Goal: Task Accomplishment & Management: Complete application form

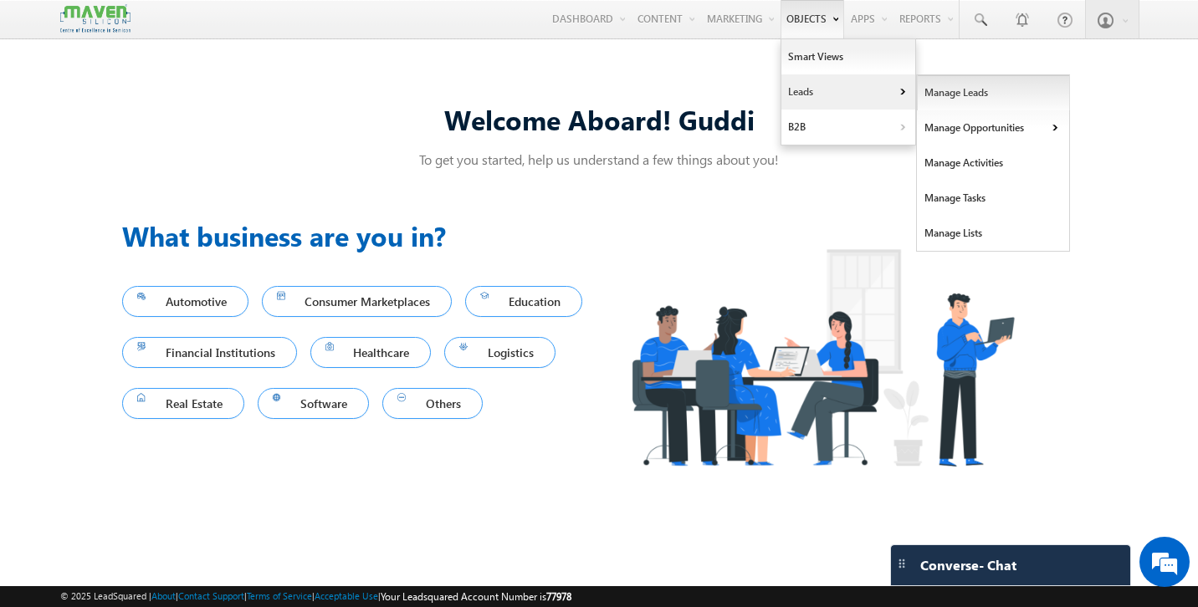
click at [954, 95] on link "Manage Leads" at bounding box center [993, 92] width 153 height 35
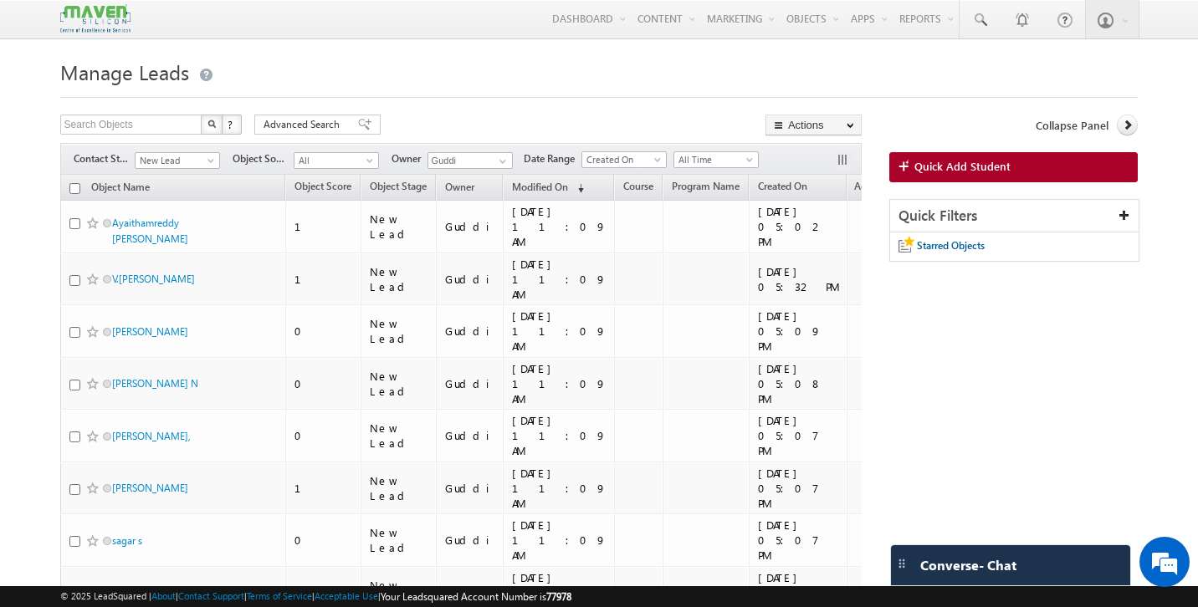
click at [958, 172] on span "Quick Add Student" at bounding box center [962, 166] width 96 height 15
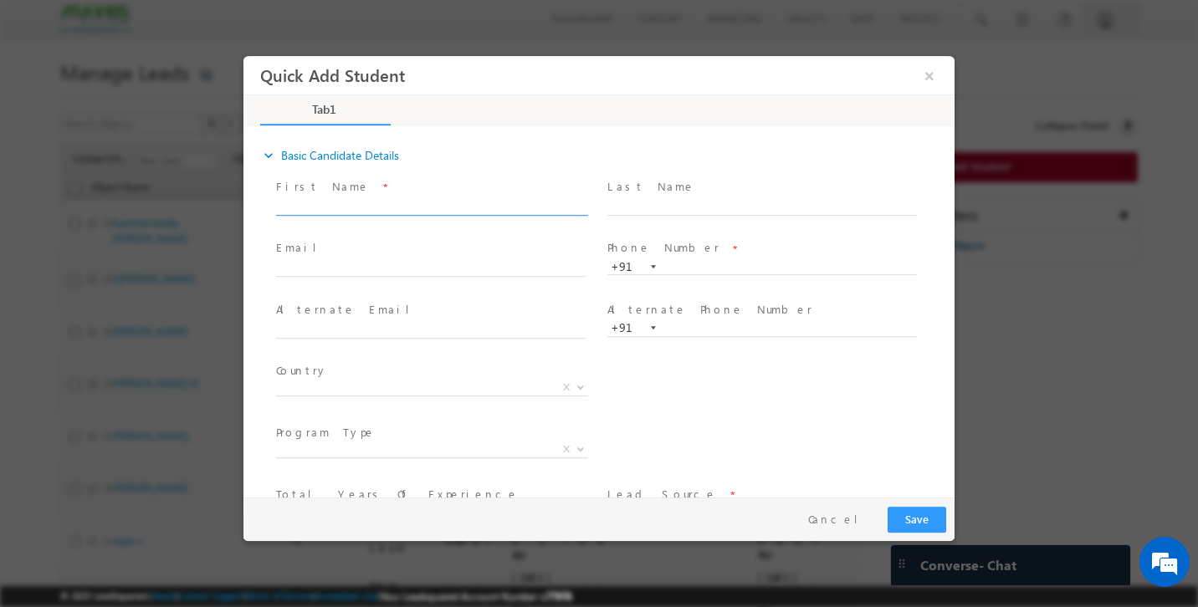
click at [428, 199] on input "text" at bounding box center [431, 207] width 310 height 17
type input "Akhil"
click at [690, 264] on input "text" at bounding box center [762, 267] width 310 height 17
type input "w"
type input "2937289739370"
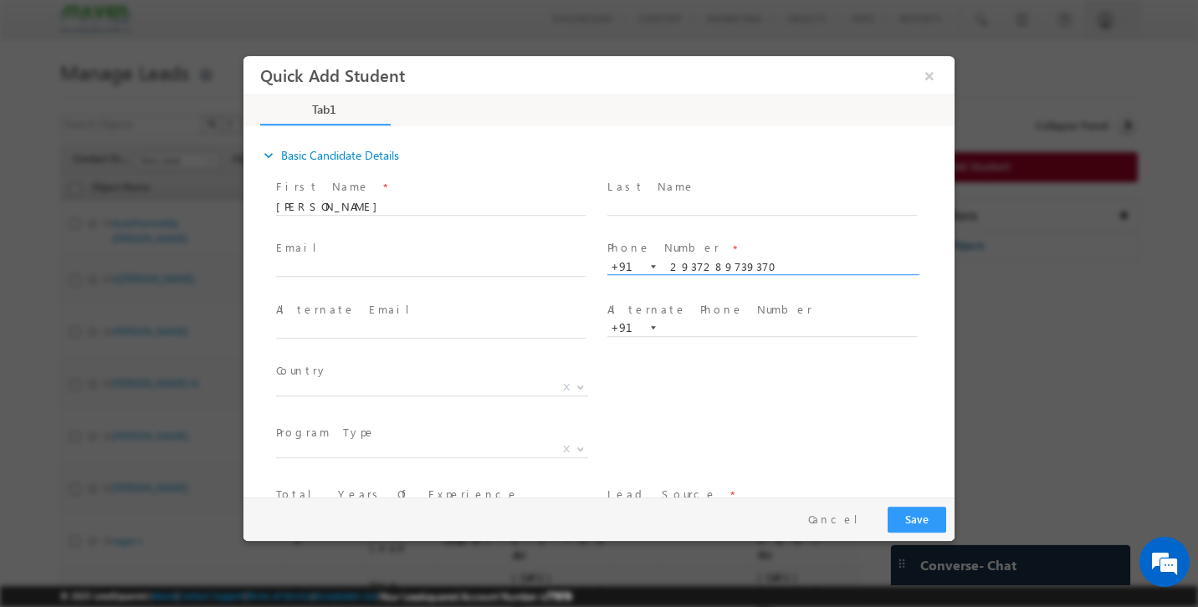
click at [648, 387] on div "Country * Afghanistan Albania Algeria Andorra Angola Antigua and Barbuda Argent…" at bounding box center [614, 391] width 682 height 62
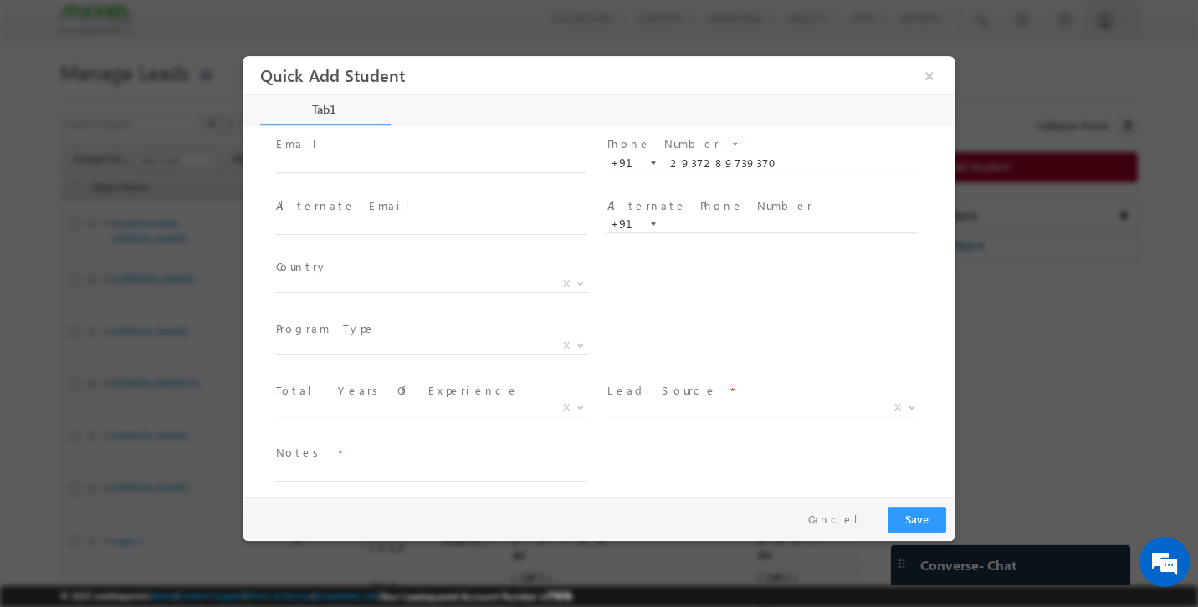
scroll to position [115, 0]
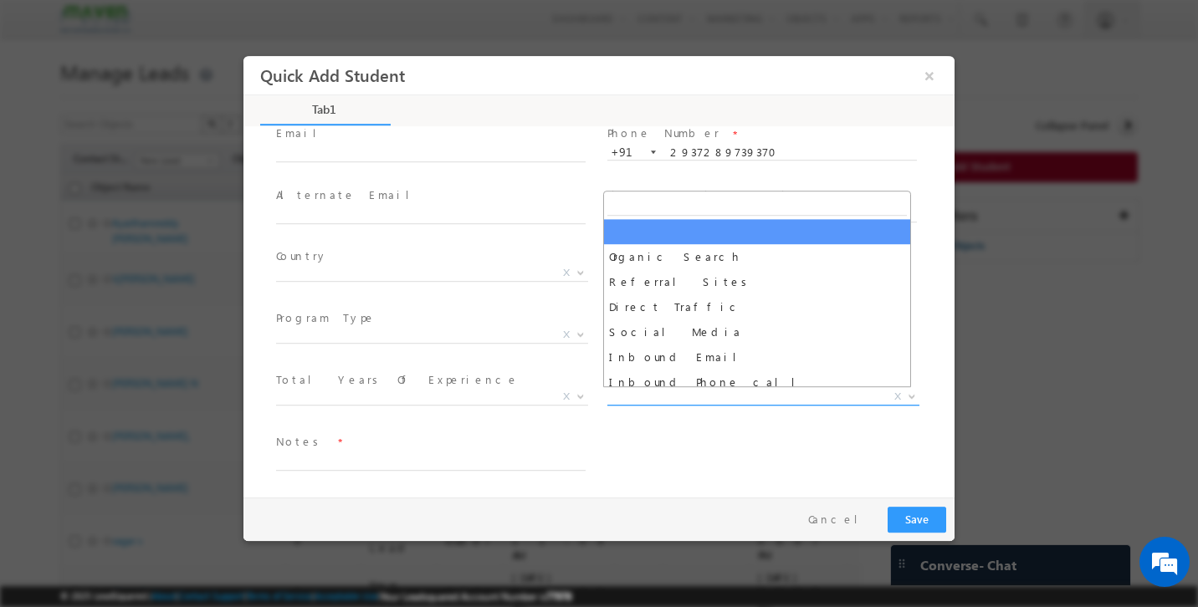
click at [671, 395] on span "X" at bounding box center [763, 397] width 312 height 17
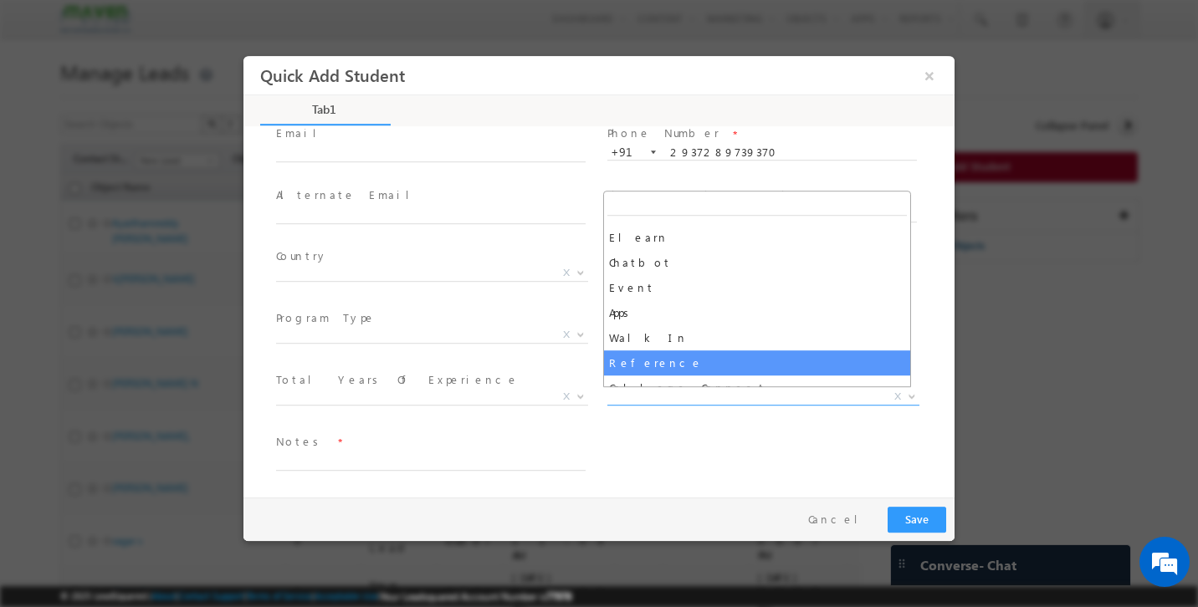
scroll to position [344, 0]
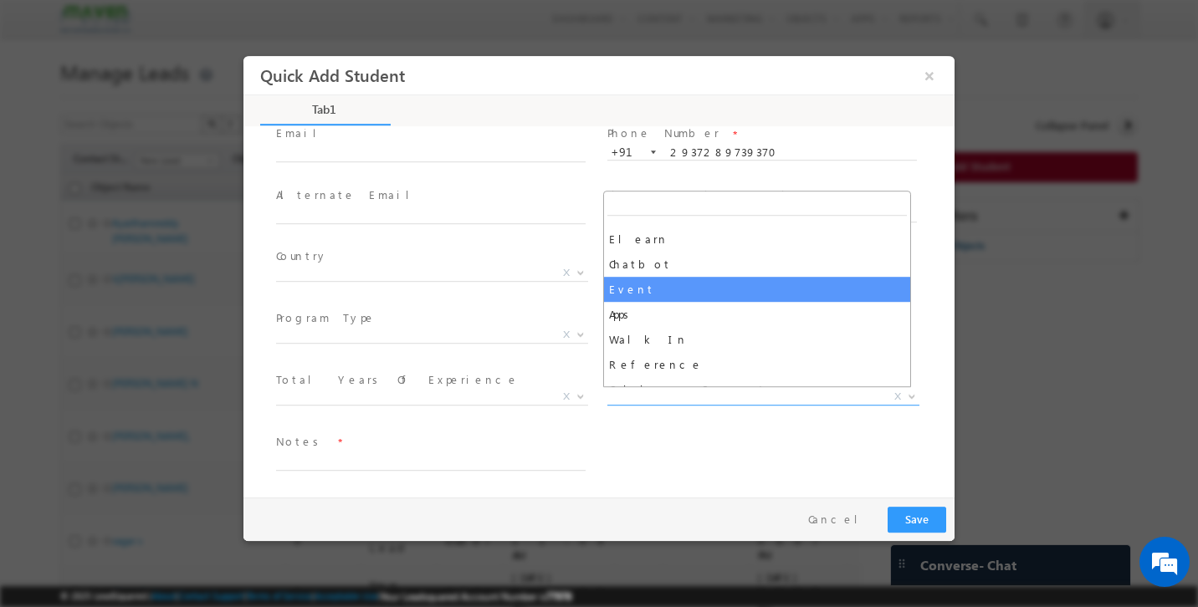
select select "Event"
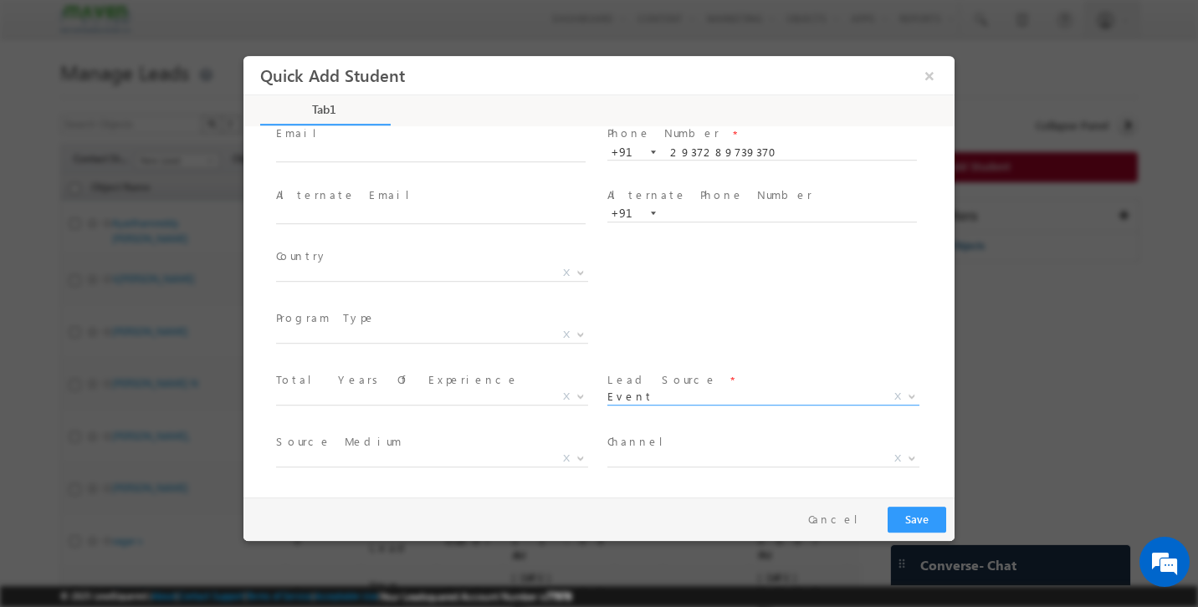
scroll to position [176, 0]
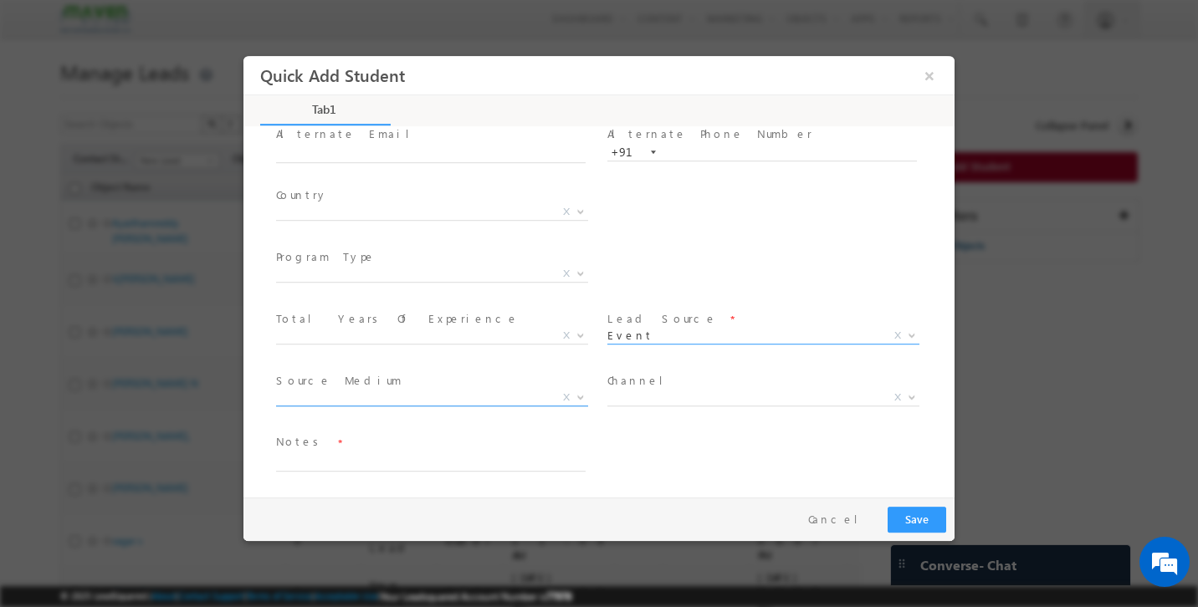
click at [512, 390] on span "X" at bounding box center [432, 398] width 312 height 17
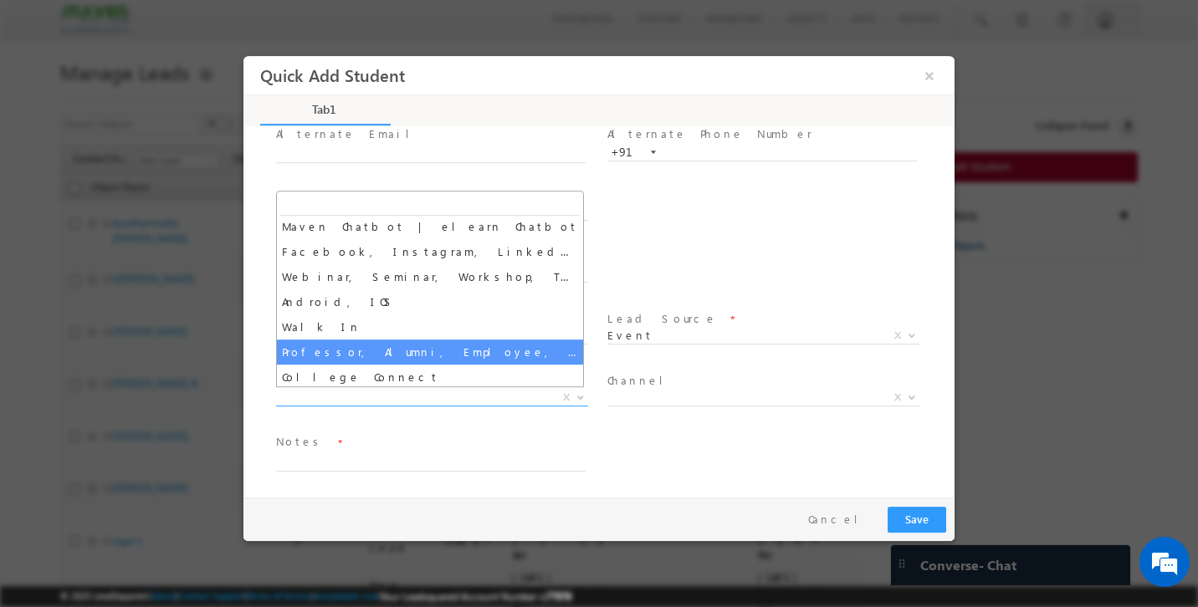
scroll to position [225, 0]
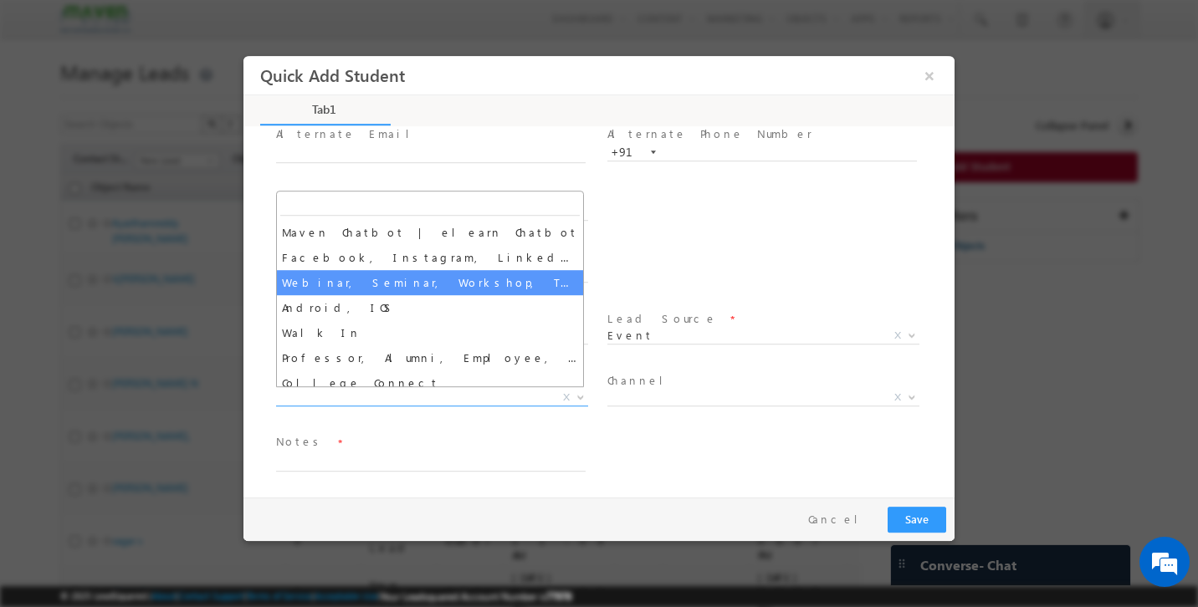
select select "Webinar, Seminar, Workshop, Tech Park Stall, Event"
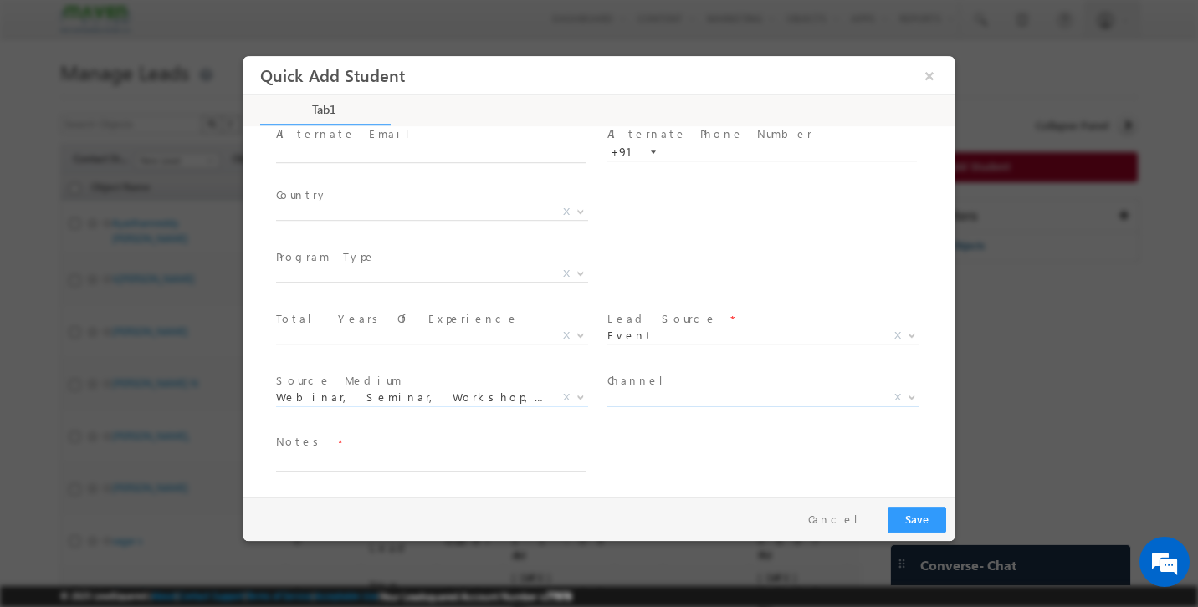
click at [695, 392] on span "X" at bounding box center [763, 398] width 312 height 17
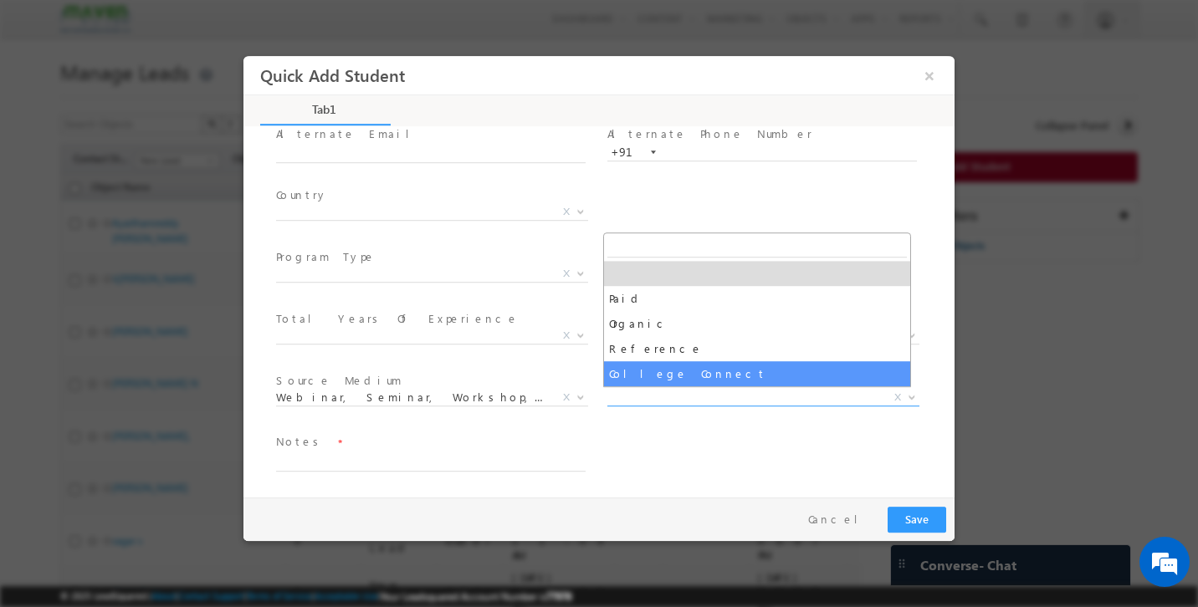
click at [724, 432] on div "Notes *" at bounding box center [614, 462] width 682 height 62
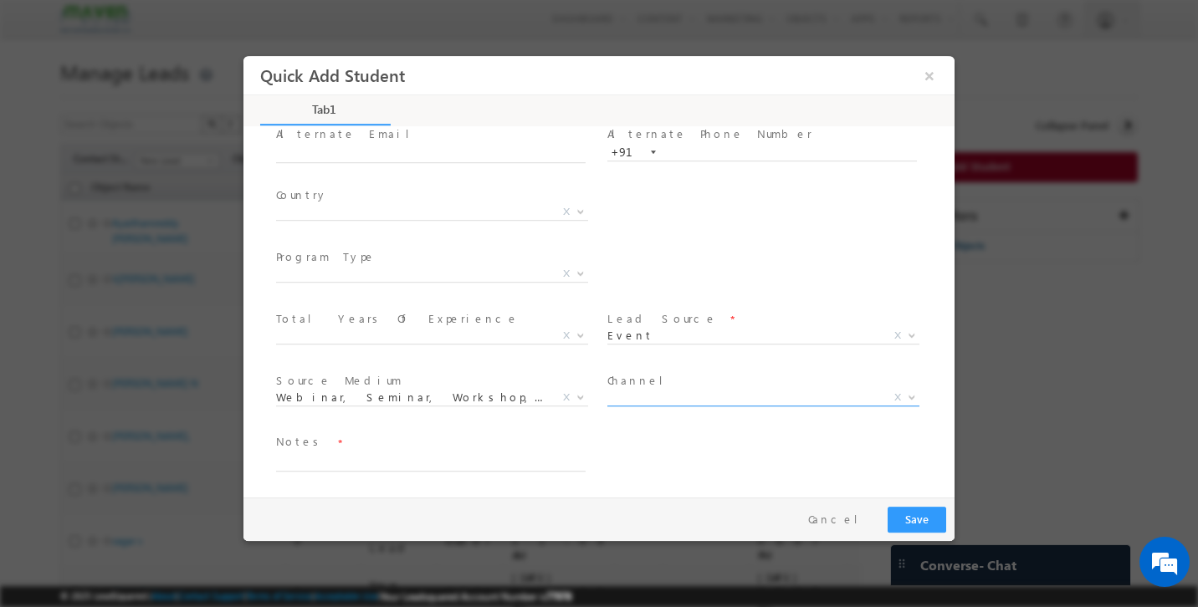
click at [679, 392] on span "X" at bounding box center [763, 398] width 312 height 17
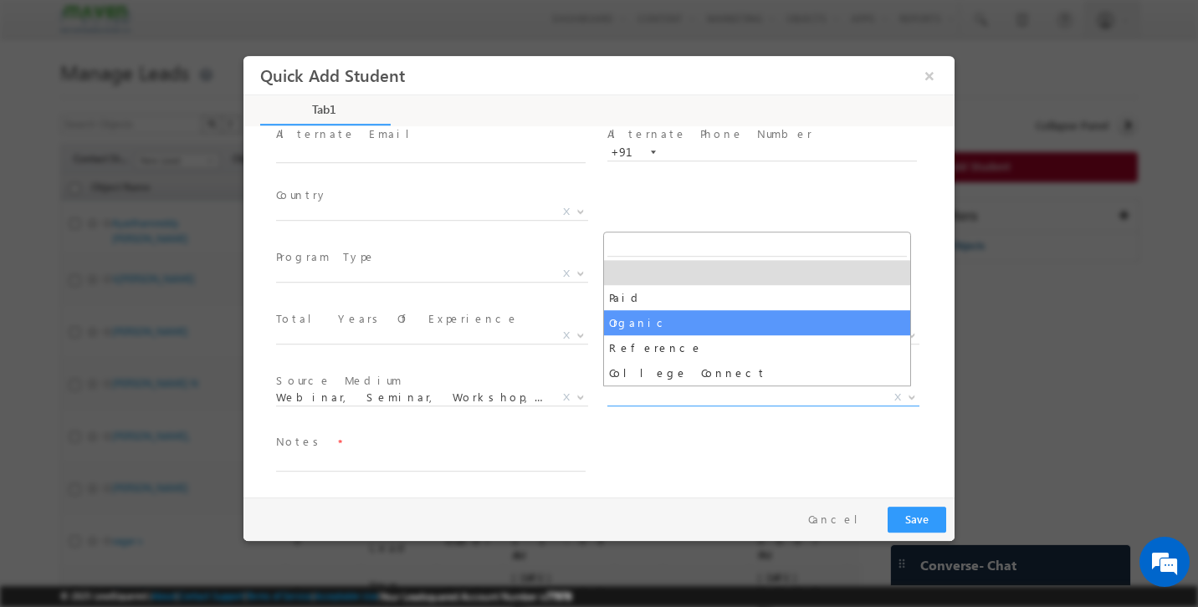
select select "Organic"
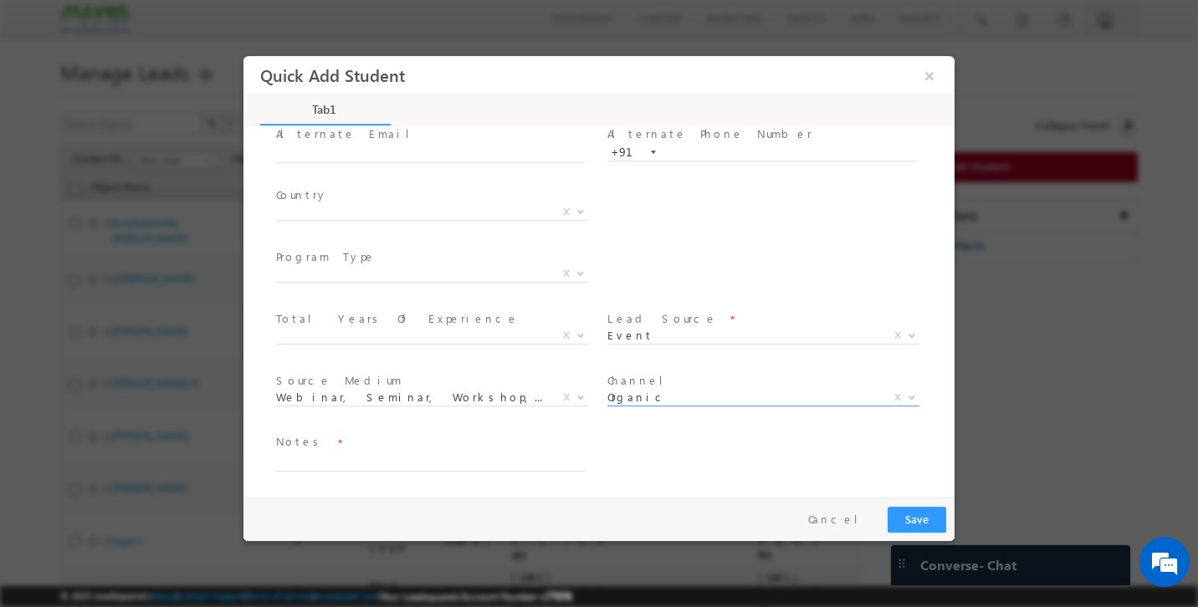
click at [673, 443] on div "Notes *" at bounding box center [614, 462] width 682 height 62
click at [861, 519] on button "Cancel" at bounding box center [840, 520] width 88 height 24
